Goal: Navigation & Orientation: Go to known website

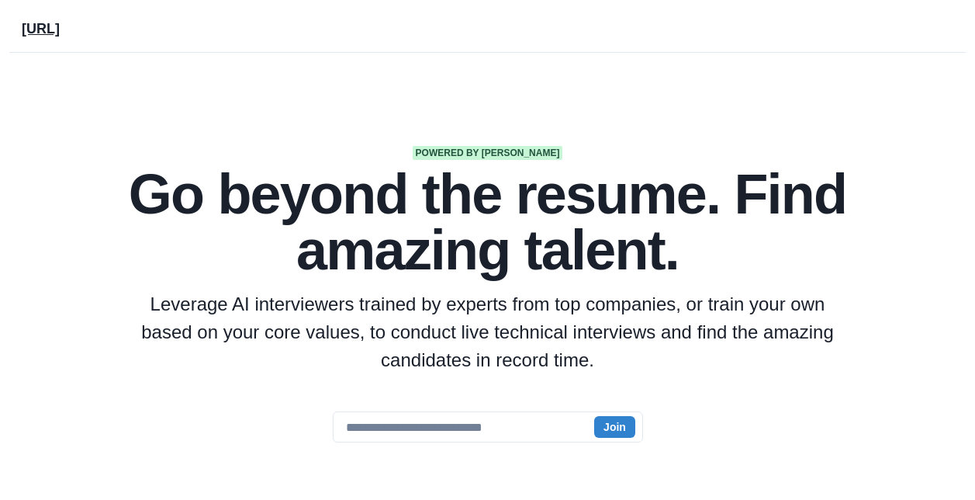
click at [42, 26] on p "[URL]" at bounding box center [41, 25] width 38 height 27
click at [48, 40] on div "[URL]" at bounding box center [488, 26] width 932 height 52
